Goal: Information Seeking & Learning: Understand process/instructions

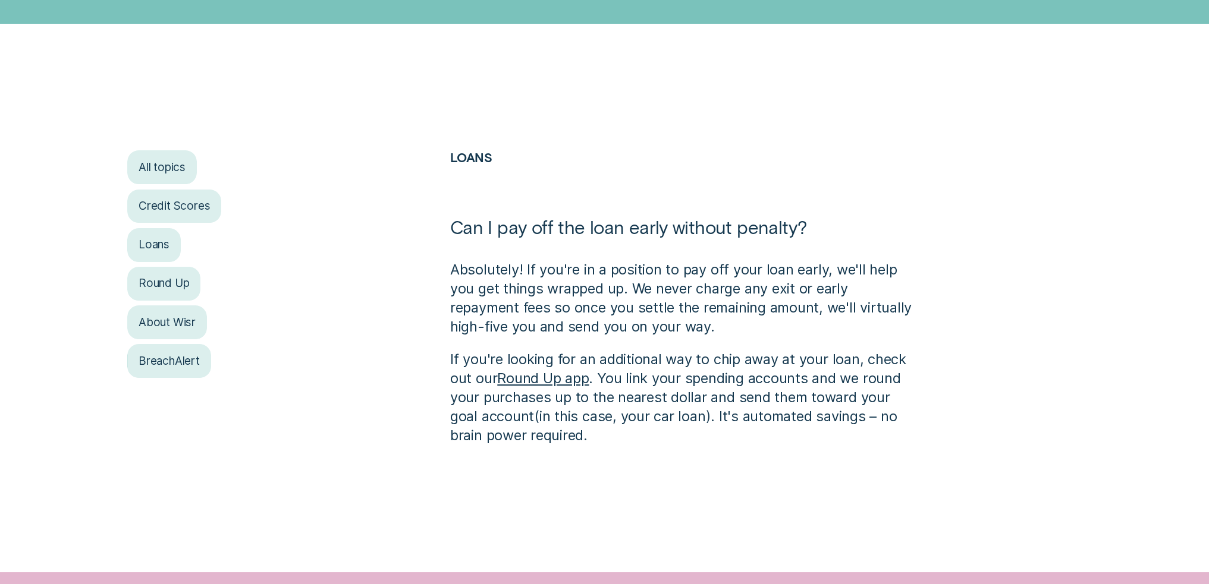
scroll to position [357, 0]
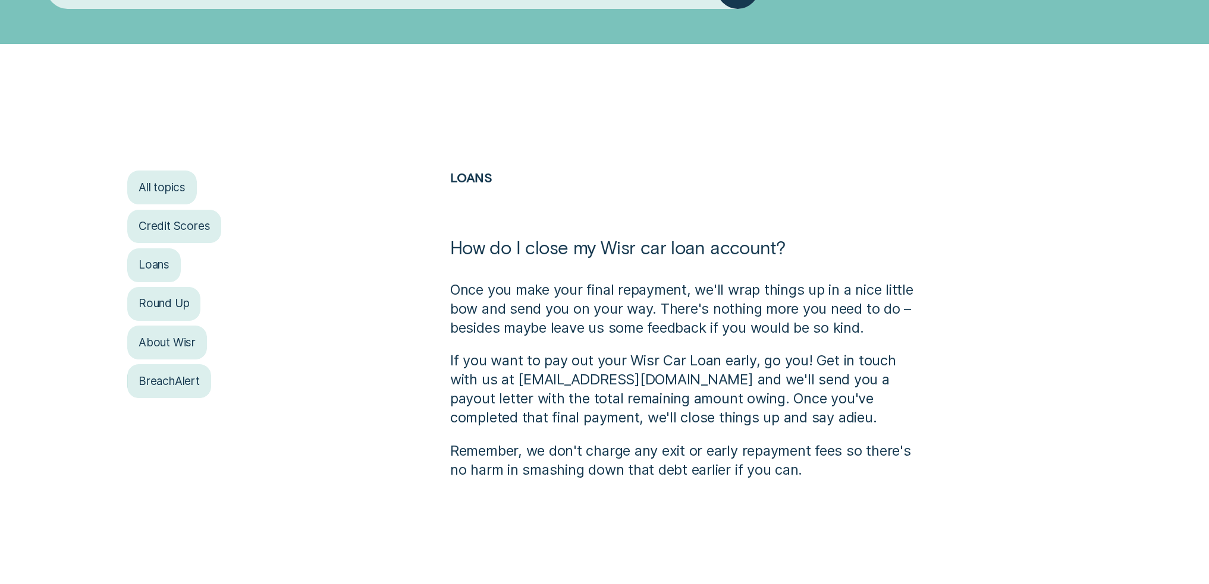
scroll to position [238, 0]
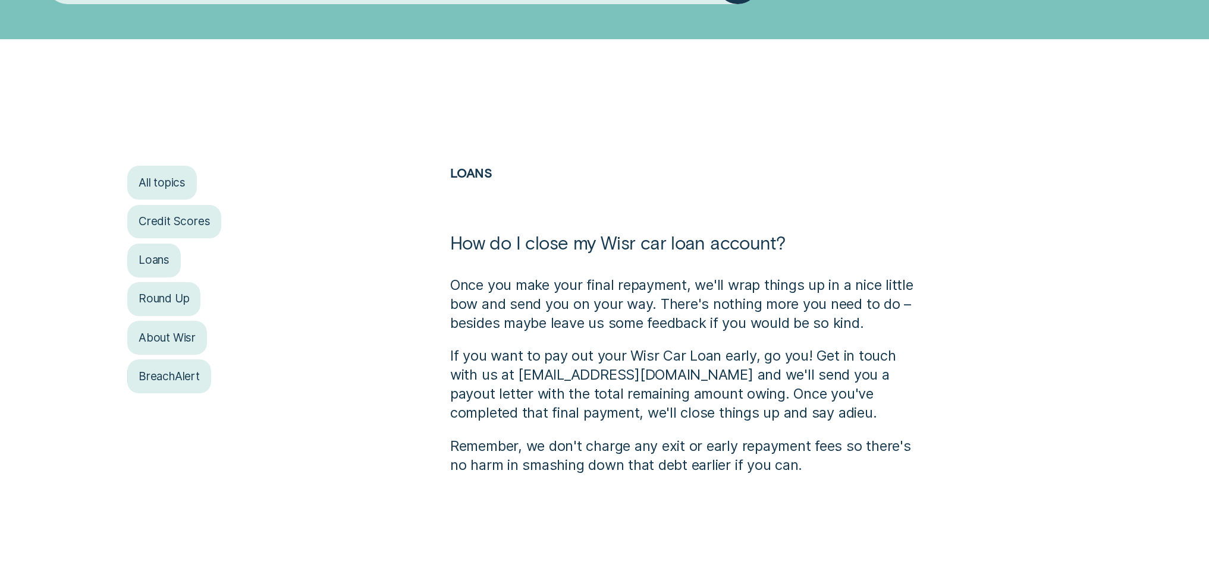
click at [706, 355] on p "If you want to pay out your Wisr Car Loan early, go you! Get in touch with us a…" at bounding box center [685, 385] width 470 height 76
click at [648, 411] on p "If you want to pay out your Wisr Car Loan early, go you! Get in touch with us a…" at bounding box center [685, 385] width 470 height 76
click at [605, 347] on p "If you want to pay out your Wisr Car Loan early, go you! Get in touch with us a…" at bounding box center [685, 385] width 470 height 76
drag, startPoint x: 518, startPoint y: 376, endPoint x: 656, endPoint y: 372, distance: 137.4
click at [656, 372] on p "If you want to pay out your Wisr Car Loan early, go you! Get in touch with us a…" at bounding box center [685, 385] width 470 height 76
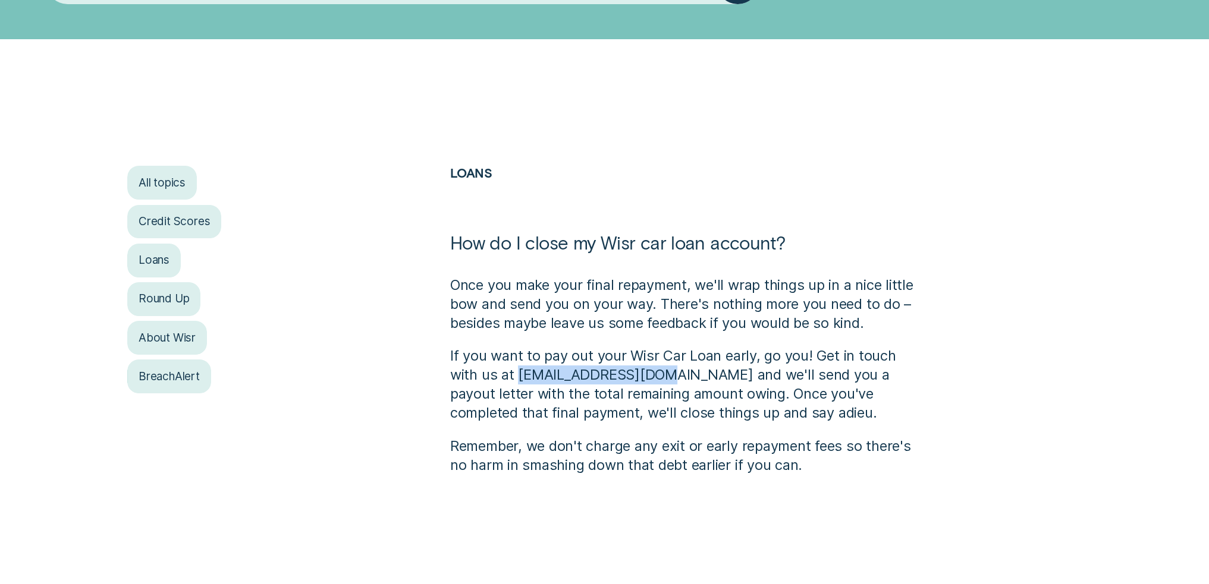
copy p "contact@wisr.com.au"
